Goal: Navigation & Orientation: Find specific page/section

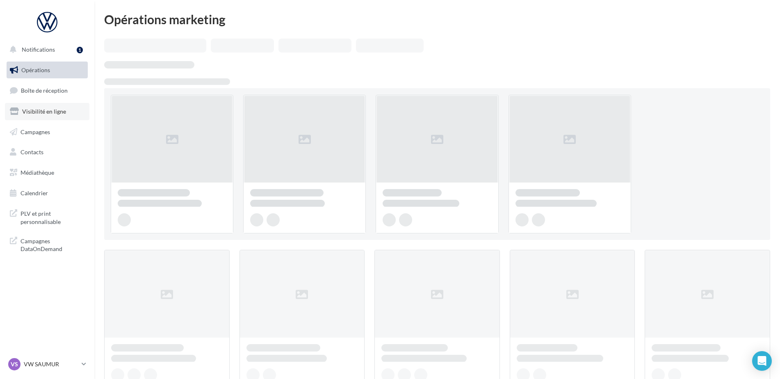
click at [47, 111] on span "Visibilité en ligne" at bounding box center [44, 111] width 44 height 7
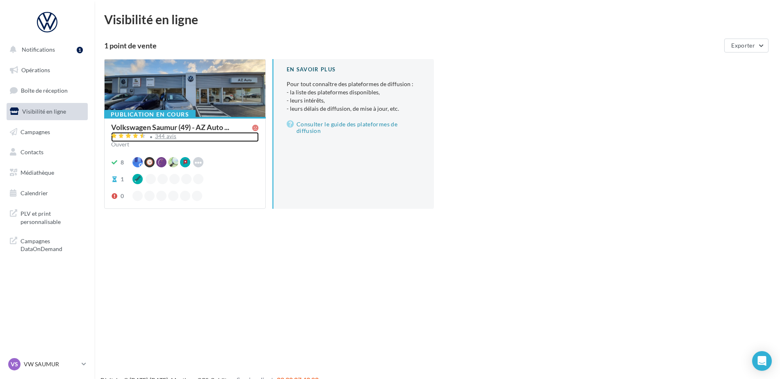
drag, startPoint x: 170, startPoint y: 137, endPoint x: 165, endPoint y: 138, distance: 4.5
click at [169, 137] on div "344 avis" at bounding box center [166, 136] width 22 height 5
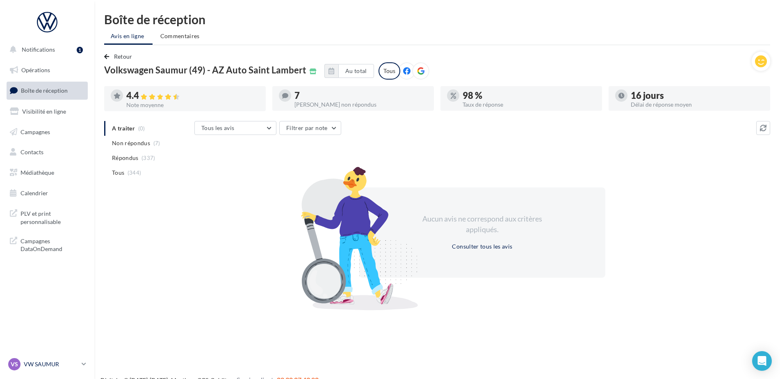
click at [47, 363] on p "VW SAUMUR" at bounding box center [51, 364] width 55 height 8
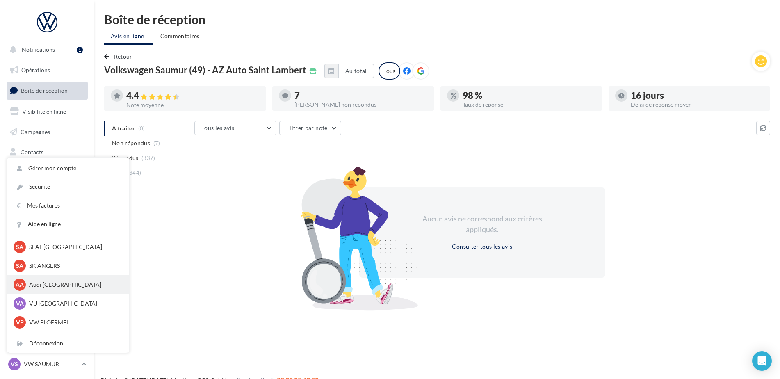
scroll to position [76, 0]
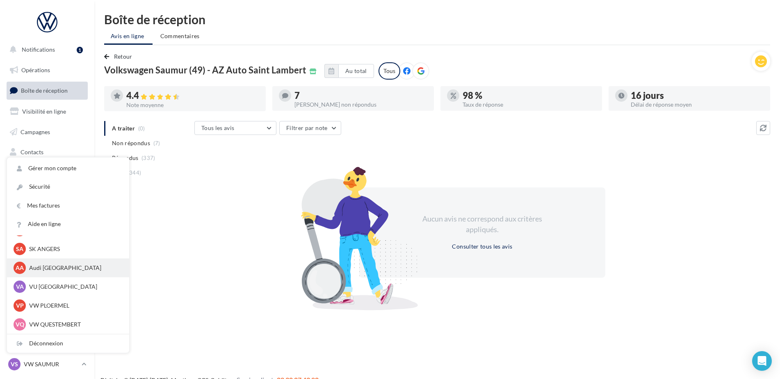
click at [51, 269] on p "Audi [GEOGRAPHIC_DATA]" at bounding box center [74, 268] width 90 height 8
